Goal: Feedback & Contribution: Leave review/rating

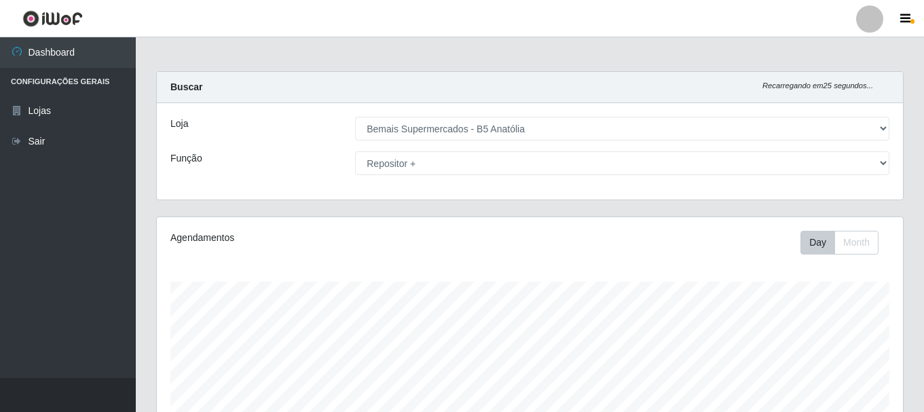
select select "405"
select select "82"
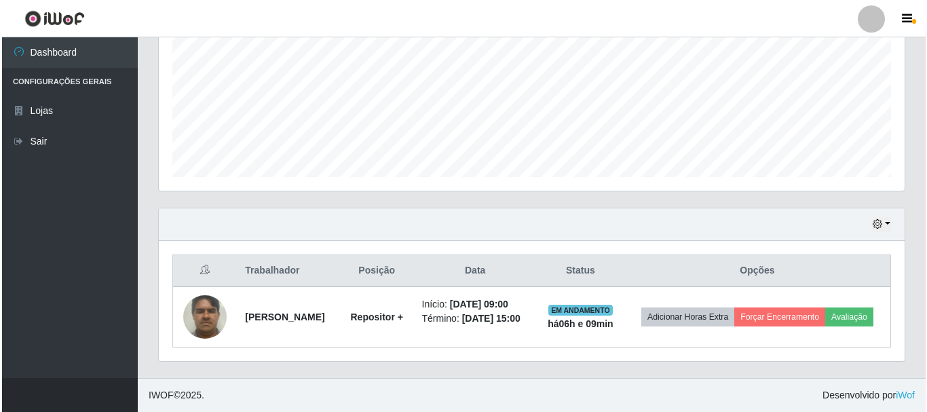
scroll to position [282, 746]
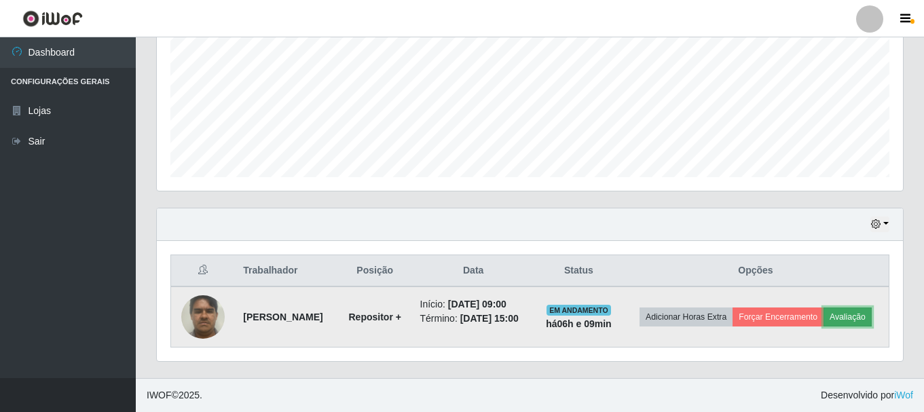
click at [824, 318] on button "Avaliação" at bounding box center [848, 317] width 48 height 19
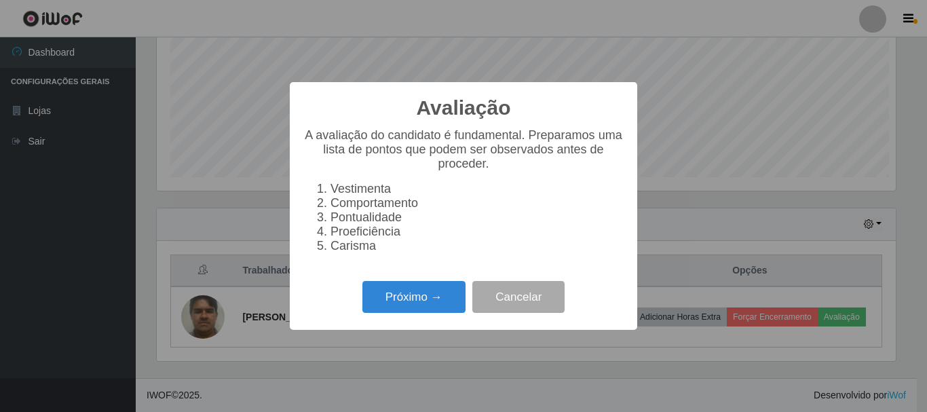
scroll to position [282, 739]
click button "Próximo →" at bounding box center [414, 297] width 103 height 32
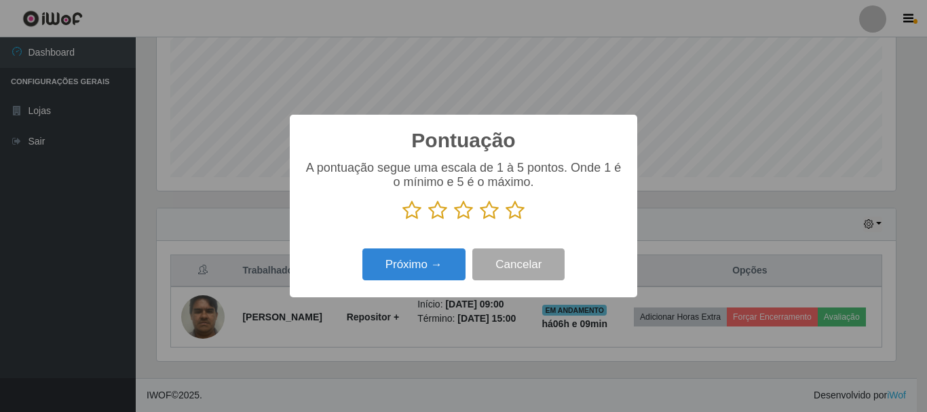
scroll to position [678666, 678208]
click at [363, 248] on button "Próximo →" at bounding box center [414, 264] width 103 height 32
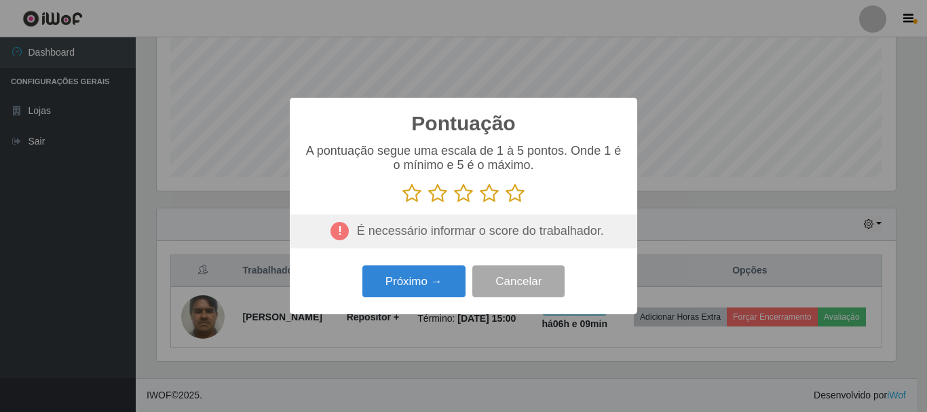
click at [518, 194] on icon at bounding box center [515, 193] width 19 height 20
click at [506, 204] on input "radio" at bounding box center [506, 204] width 0 height 0
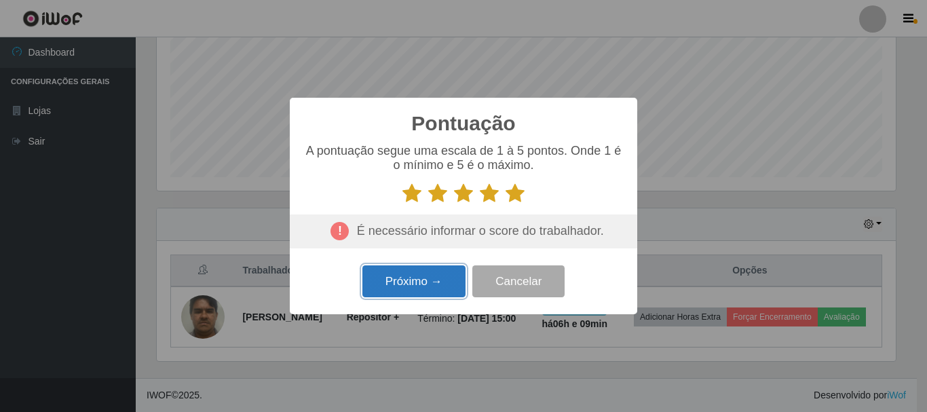
click at [444, 296] on button "Próximo →" at bounding box center [414, 281] width 103 height 32
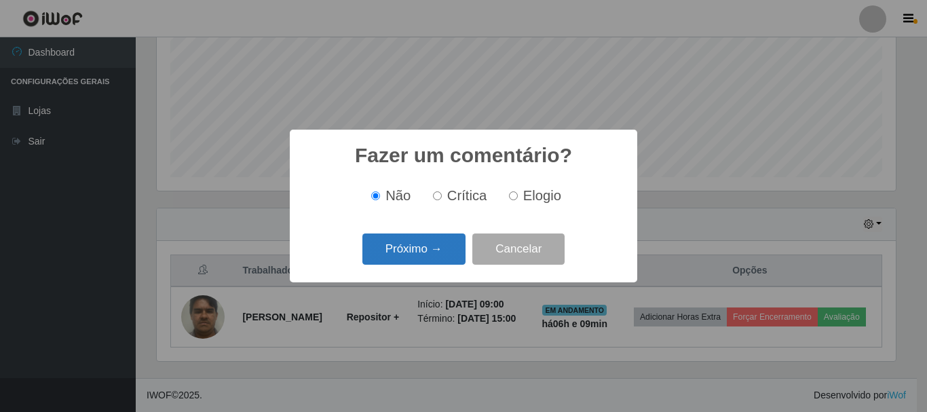
click at [444, 257] on button "Próximo →" at bounding box center [414, 250] width 103 height 32
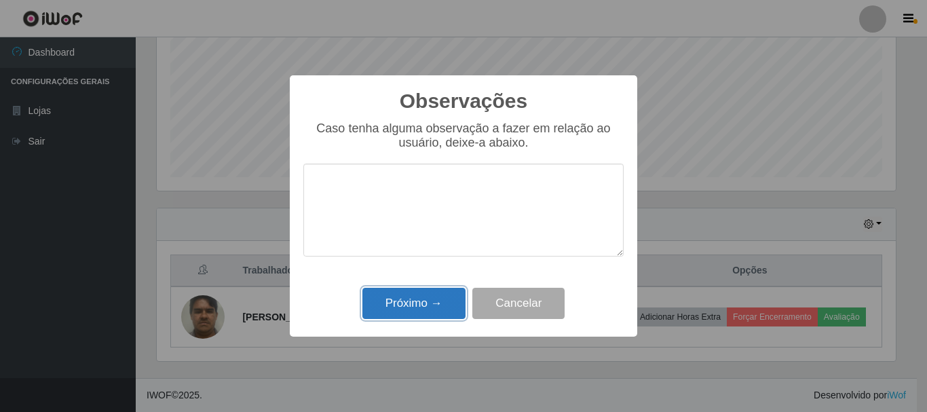
click at [442, 309] on button "Próximo →" at bounding box center [414, 304] width 103 height 32
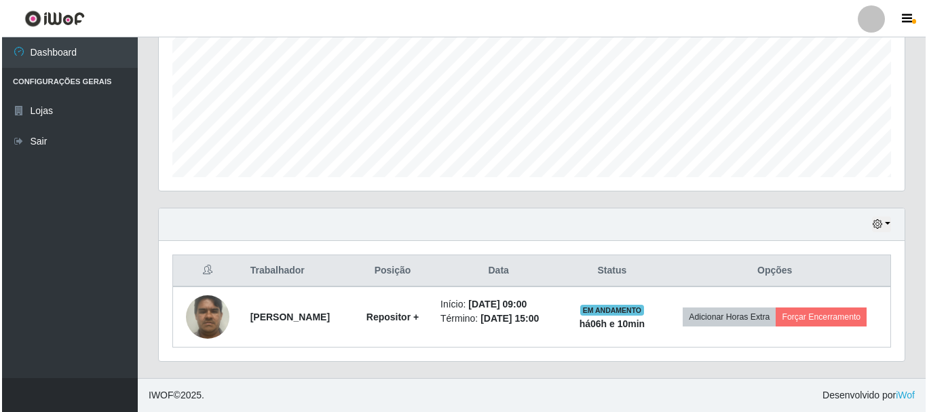
scroll to position [308, 0]
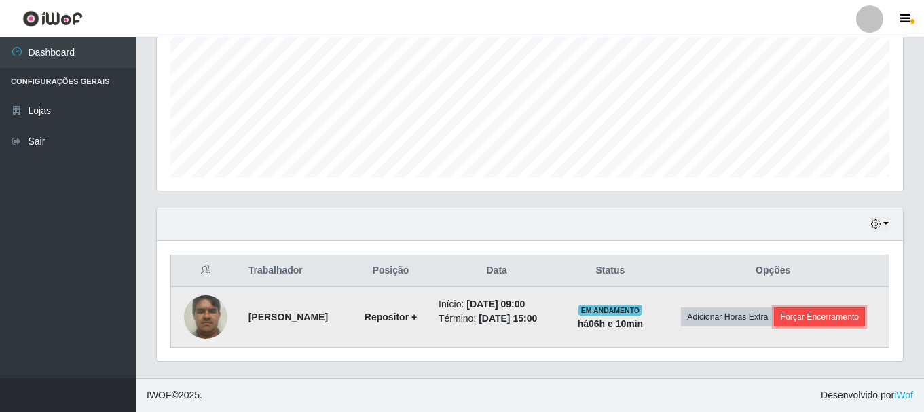
click at [829, 314] on button "Forçar Encerramento" at bounding box center [819, 317] width 91 height 19
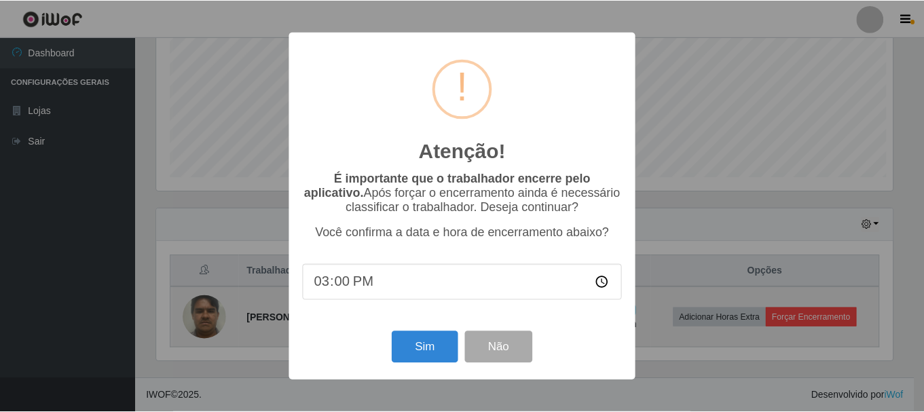
scroll to position [282, 739]
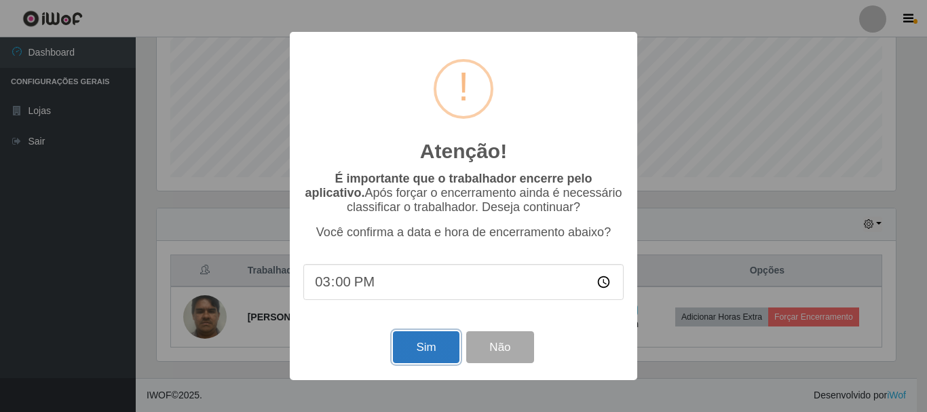
click at [416, 359] on button "Sim" at bounding box center [426, 347] width 66 height 32
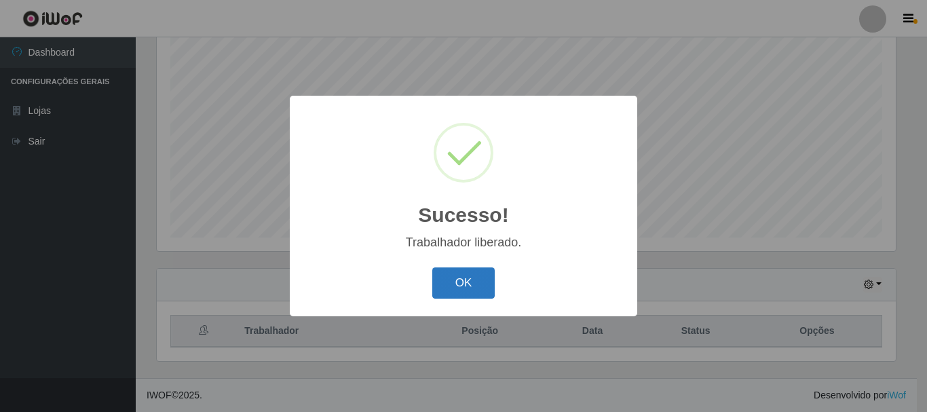
click at [477, 280] on button "OK" at bounding box center [463, 284] width 63 height 32
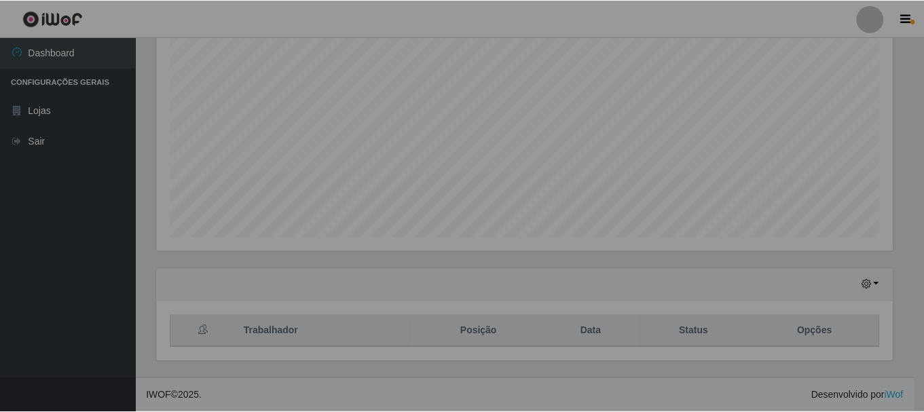
scroll to position [282, 746]
